Goal: Use online tool/utility: Utilize a website feature to perform a specific function

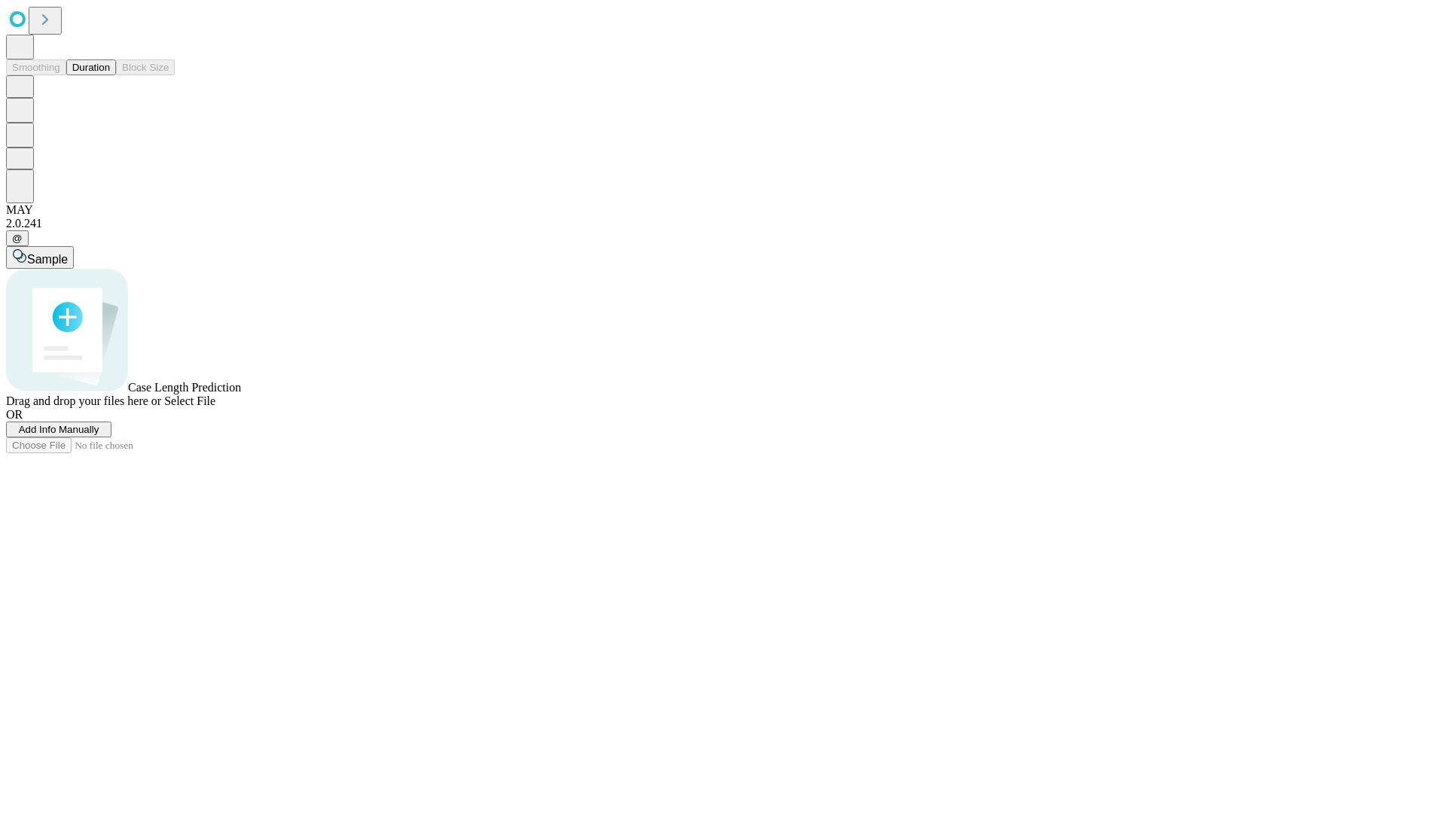
click at [215, 407] on span "Select File" at bounding box center [189, 401] width 51 height 13
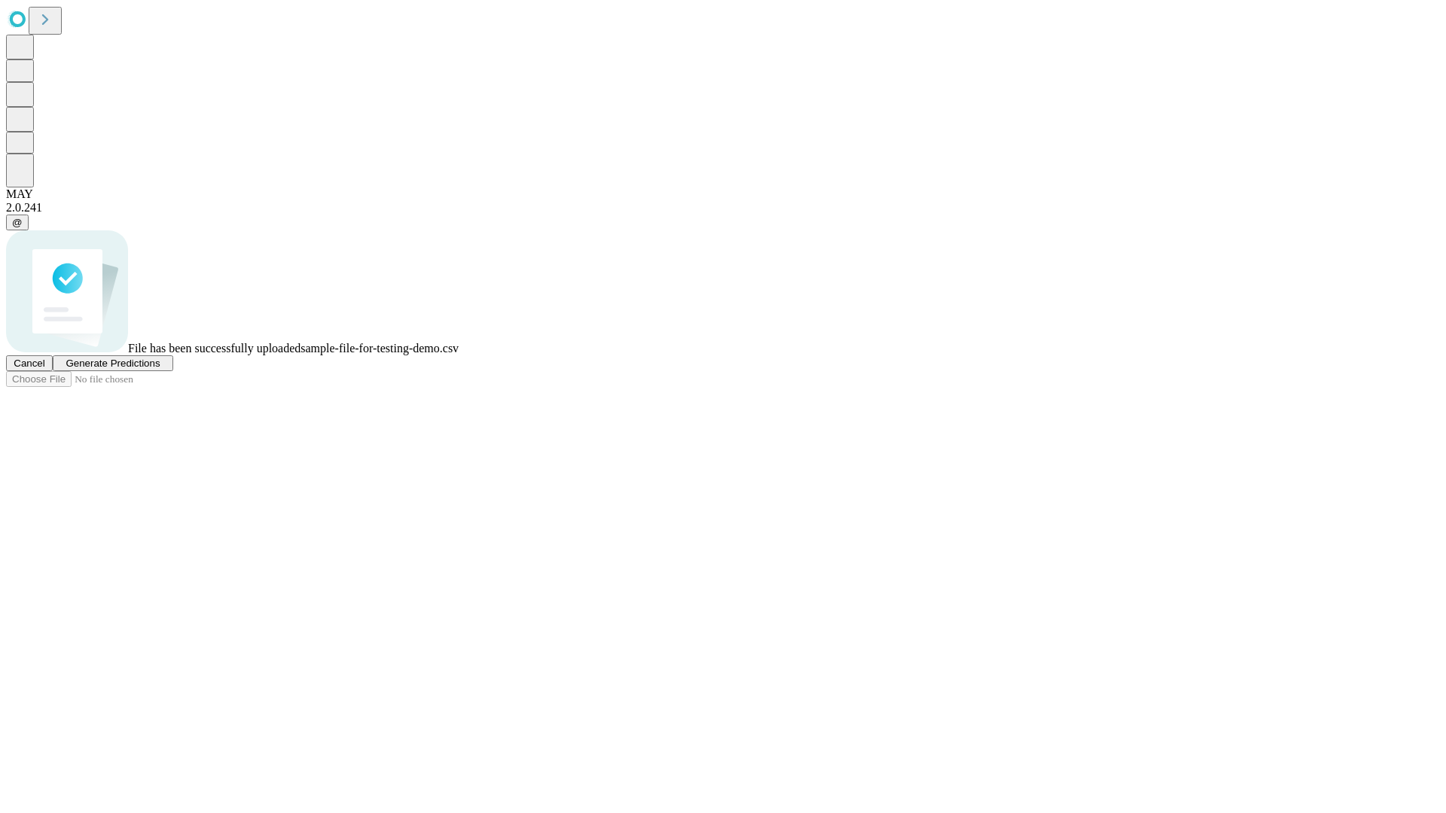
click at [160, 369] on span "Generate Predictions" at bounding box center [113, 363] width 94 height 11
